Goal: Information Seeking & Learning: Learn about a topic

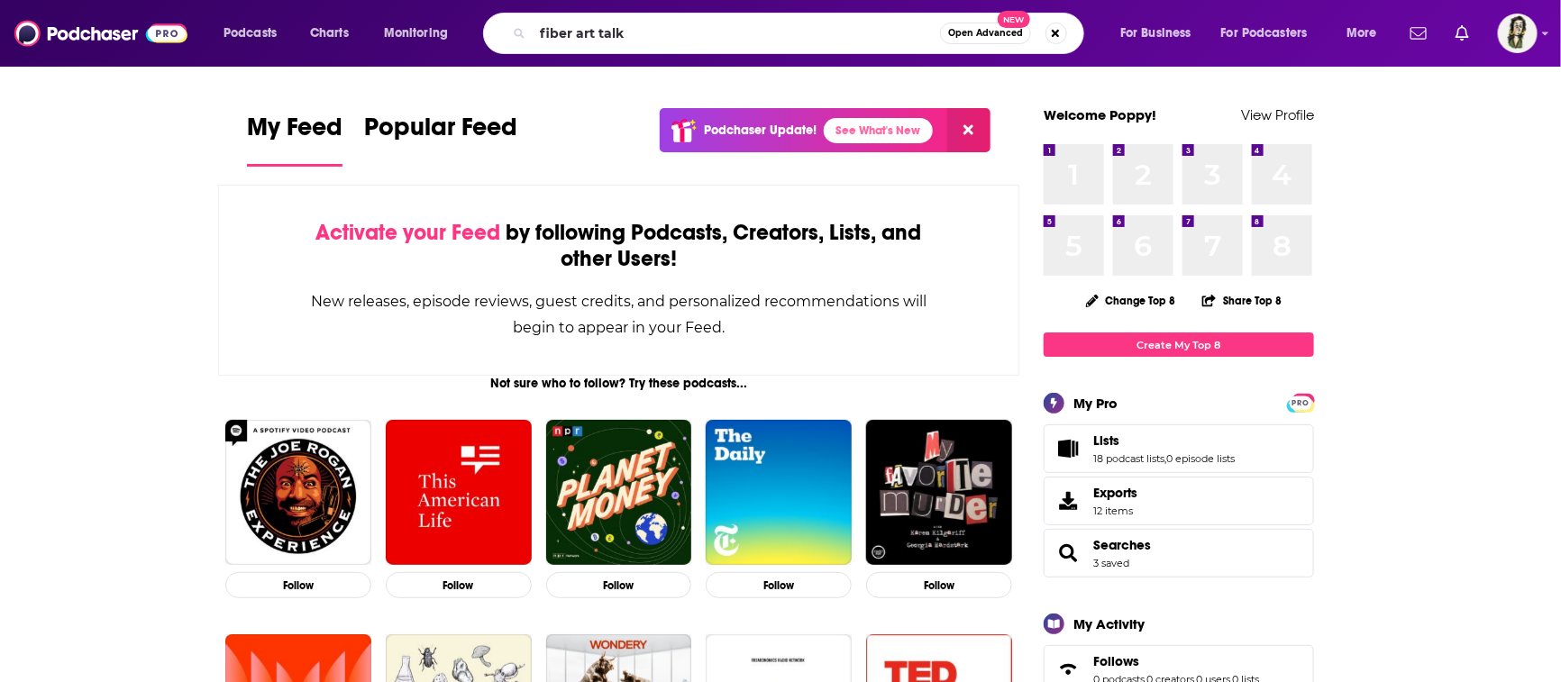
type input "fiber art talk"
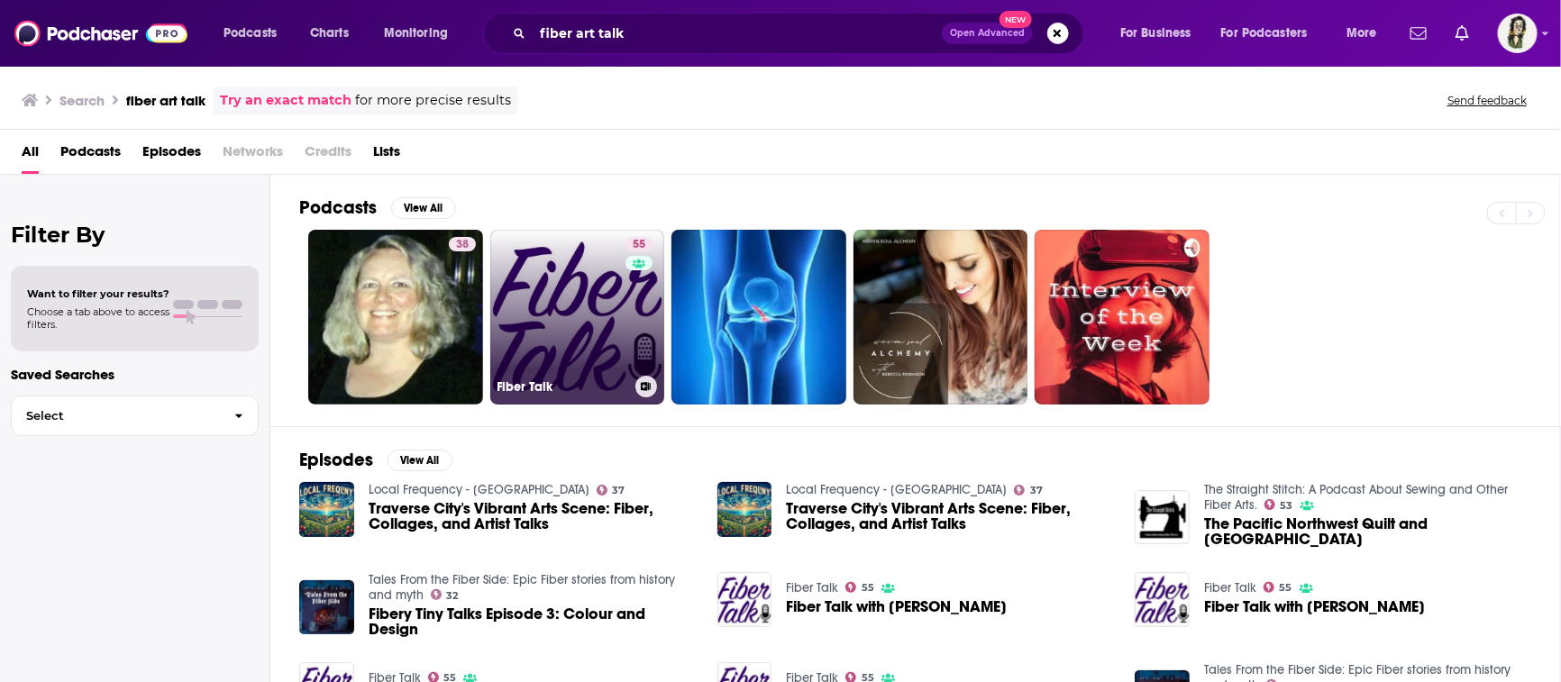
click at [562, 319] on link "55 Fiber Talk" at bounding box center [577, 317] width 175 height 175
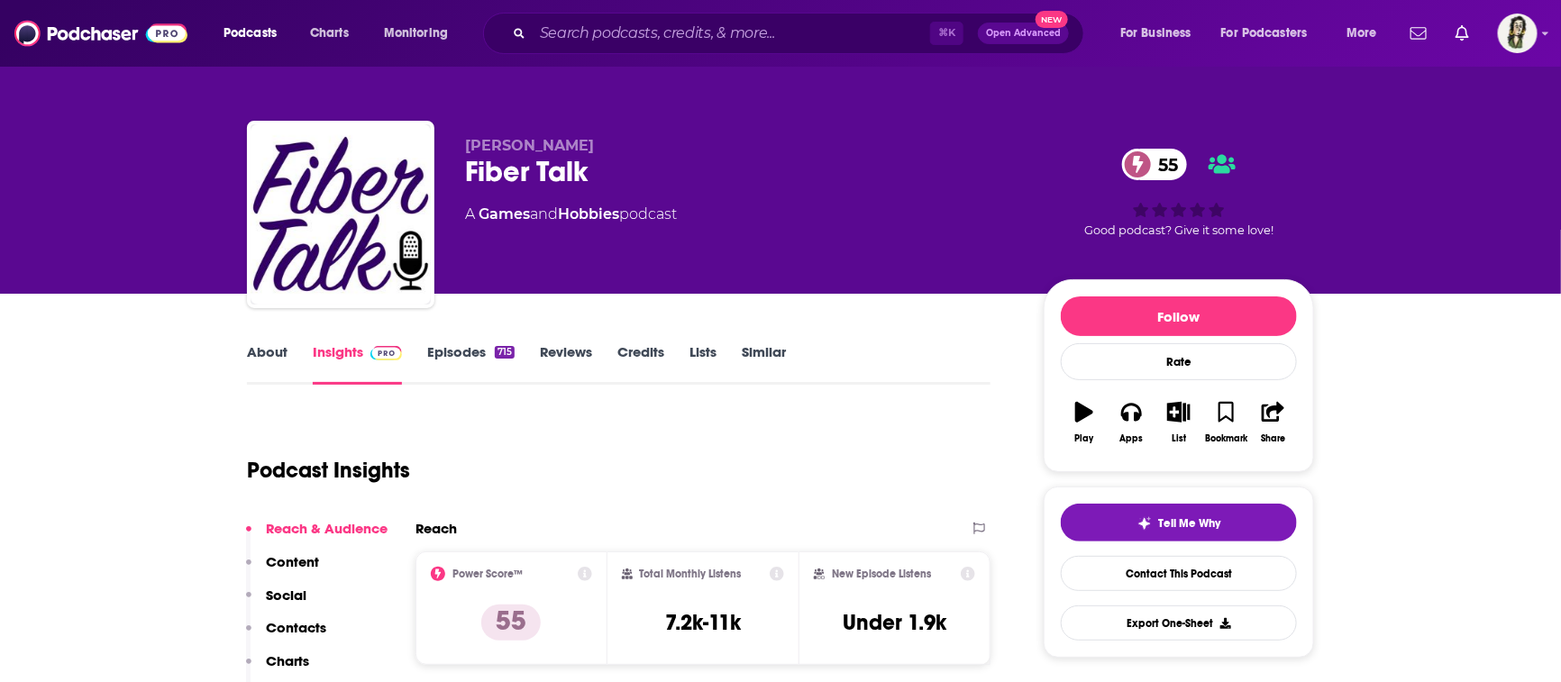
scroll to position [312, 0]
